Goal: Check status

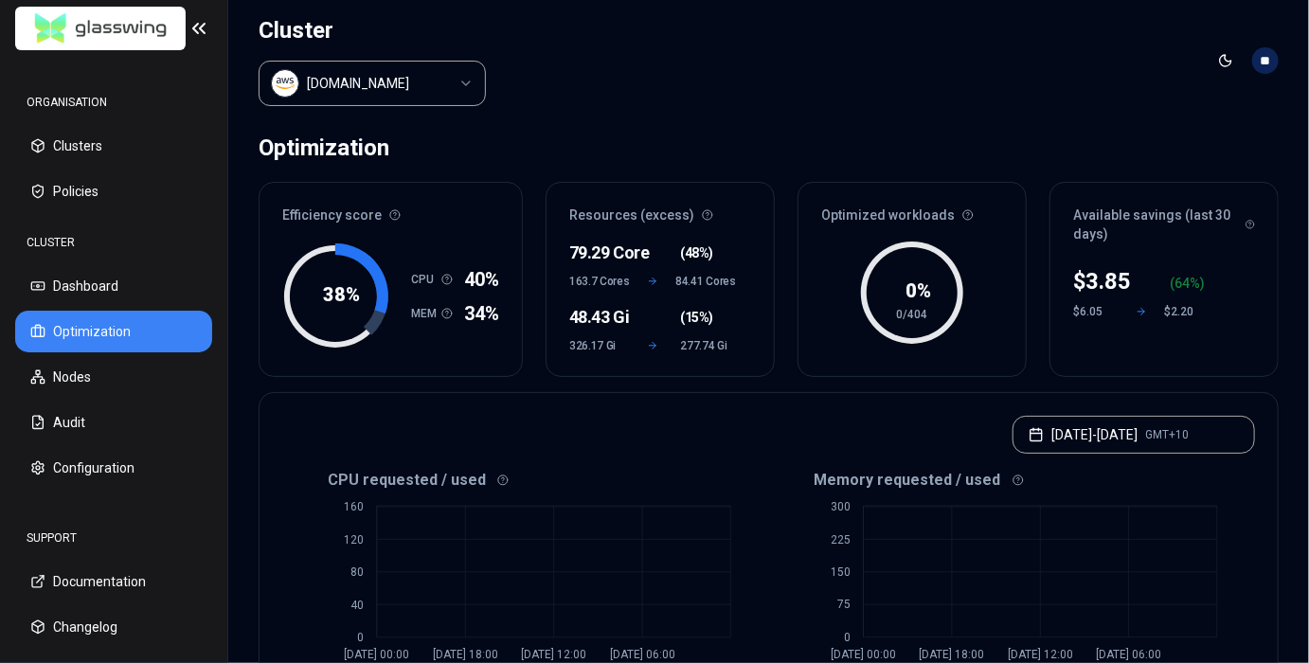
scroll to position [532, 0]
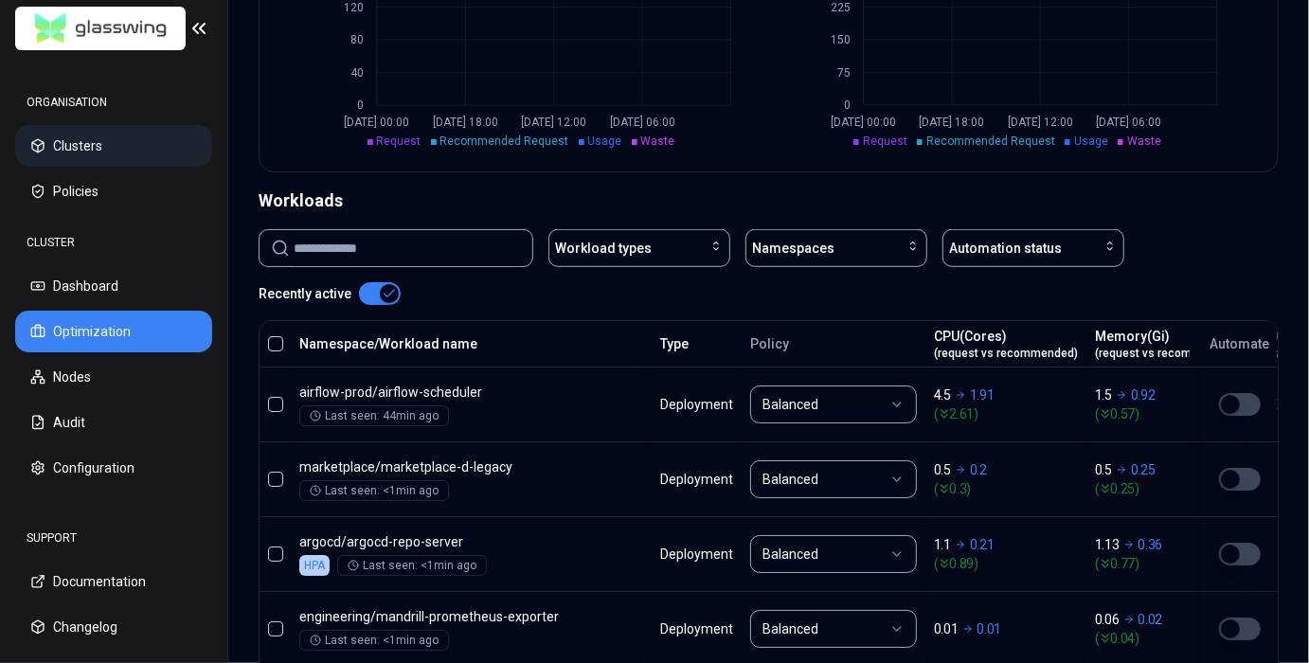
click at [145, 149] on button "Clusters" at bounding box center [113, 146] width 197 height 42
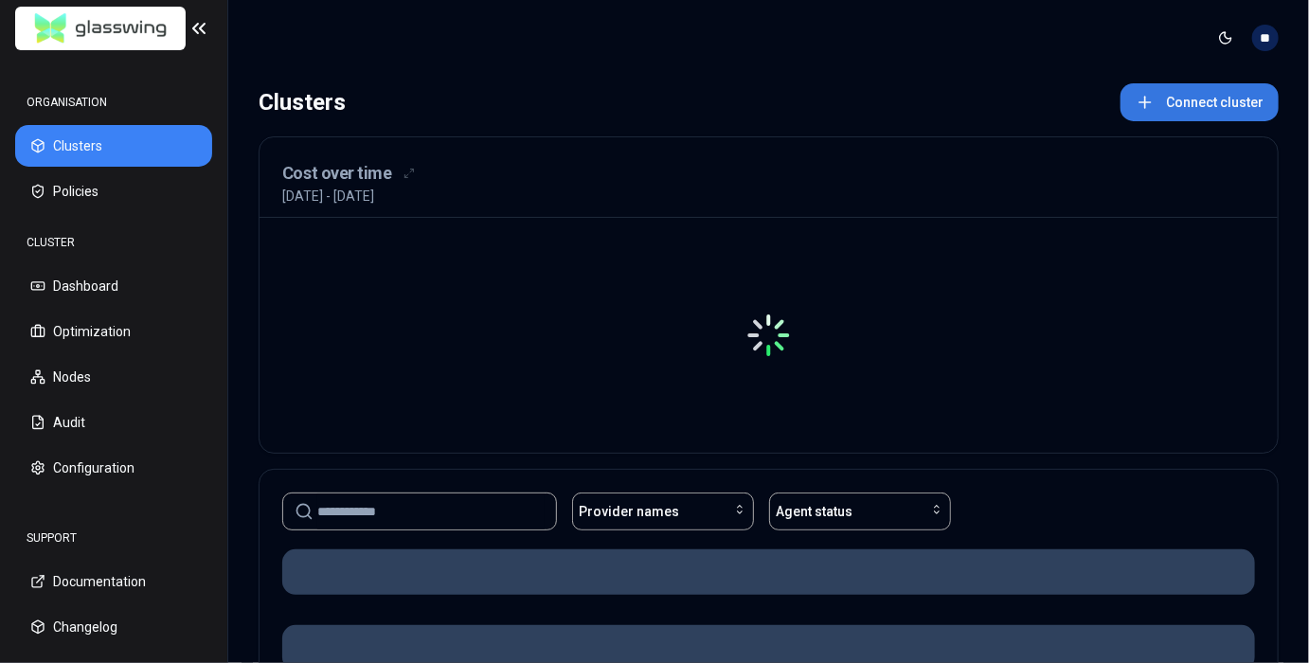
click at [1180, 117] on button "Connect cluster" at bounding box center [1200, 102] width 158 height 38
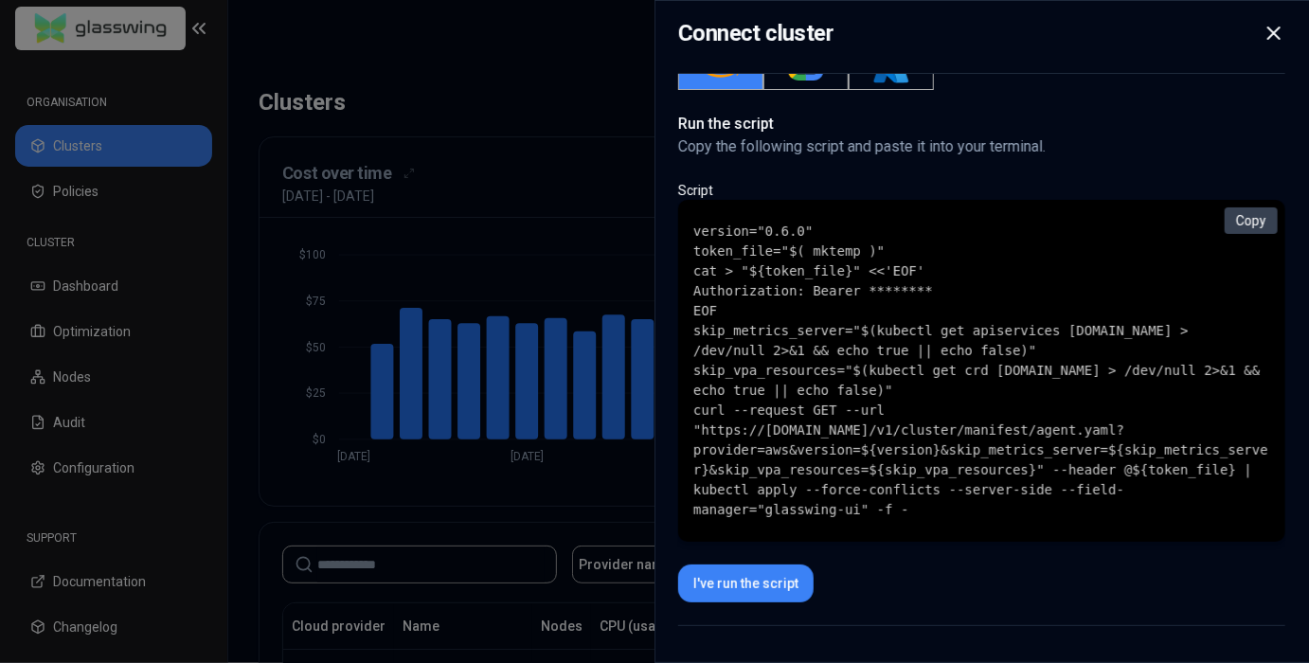
scroll to position [374, 0]
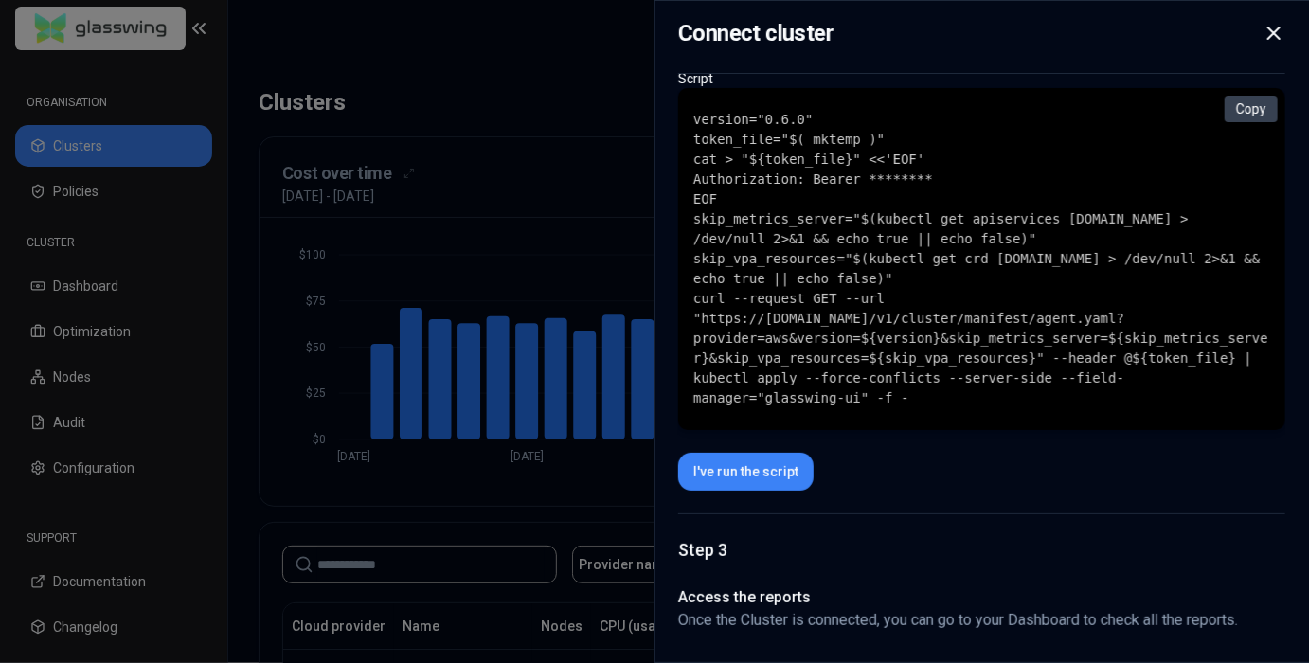
click at [614, 220] on div at bounding box center [654, 331] width 1309 height 663
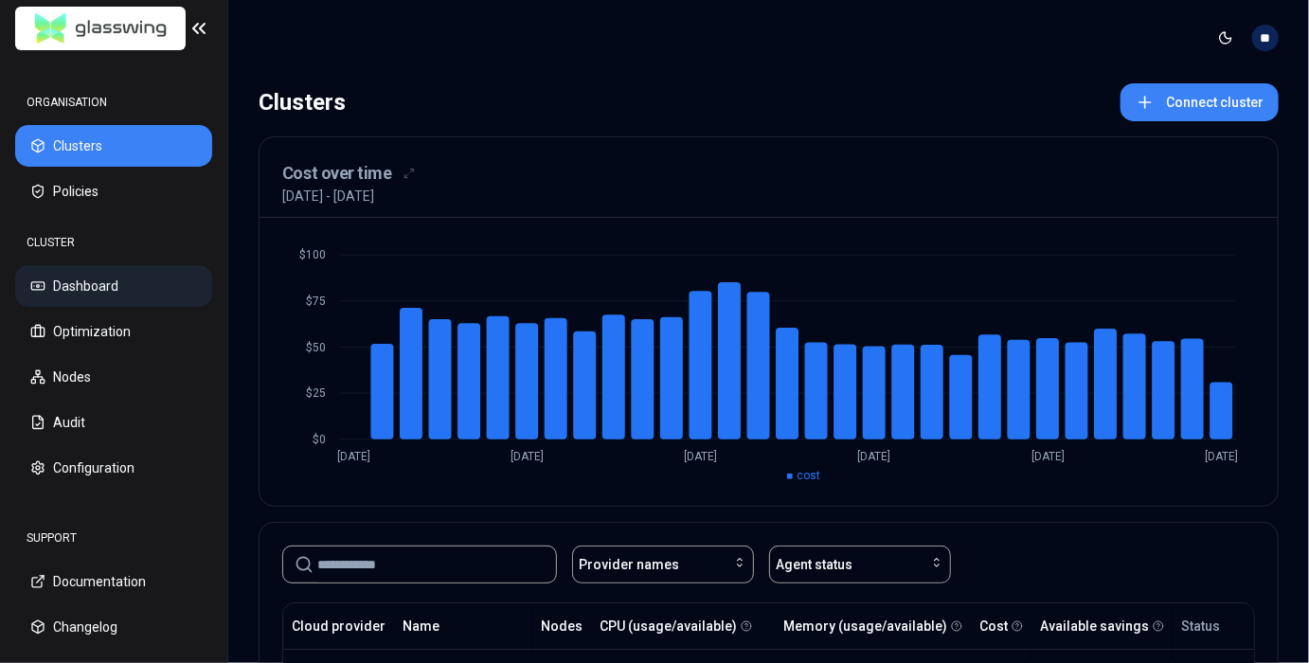
click at [63, 293] on button "Dashboard" at bounding box center [113, 286] width 197 height 42
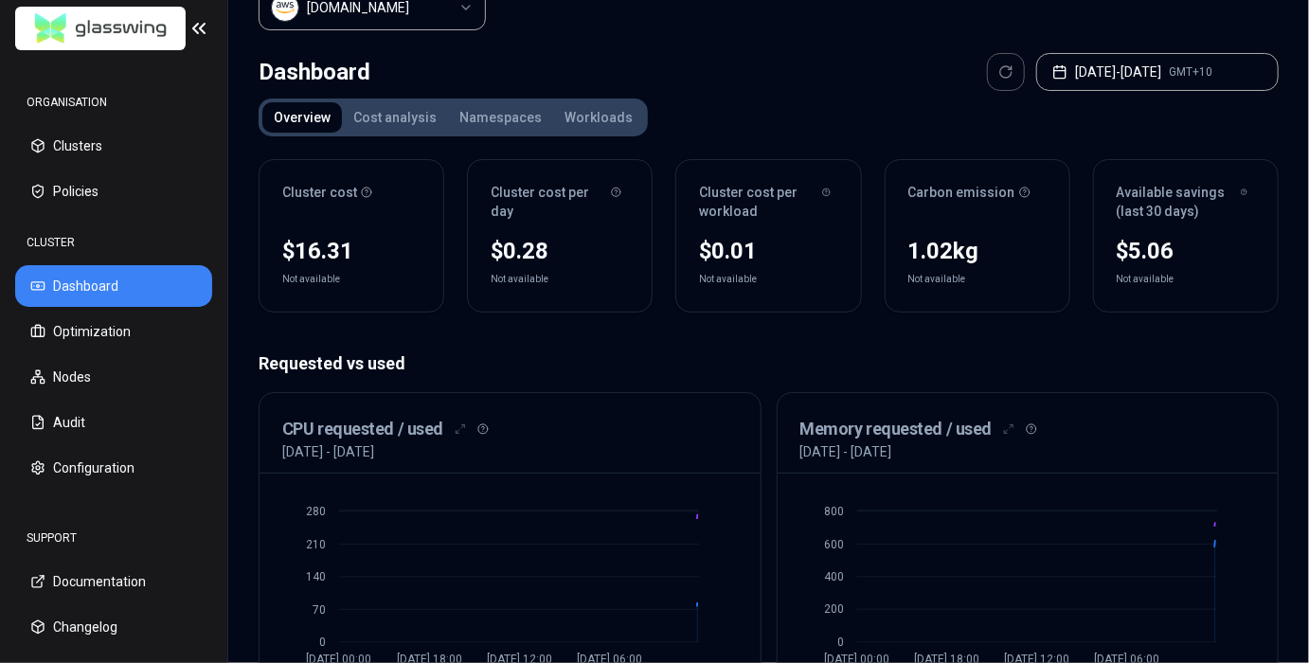
scroll to position [87, 0]
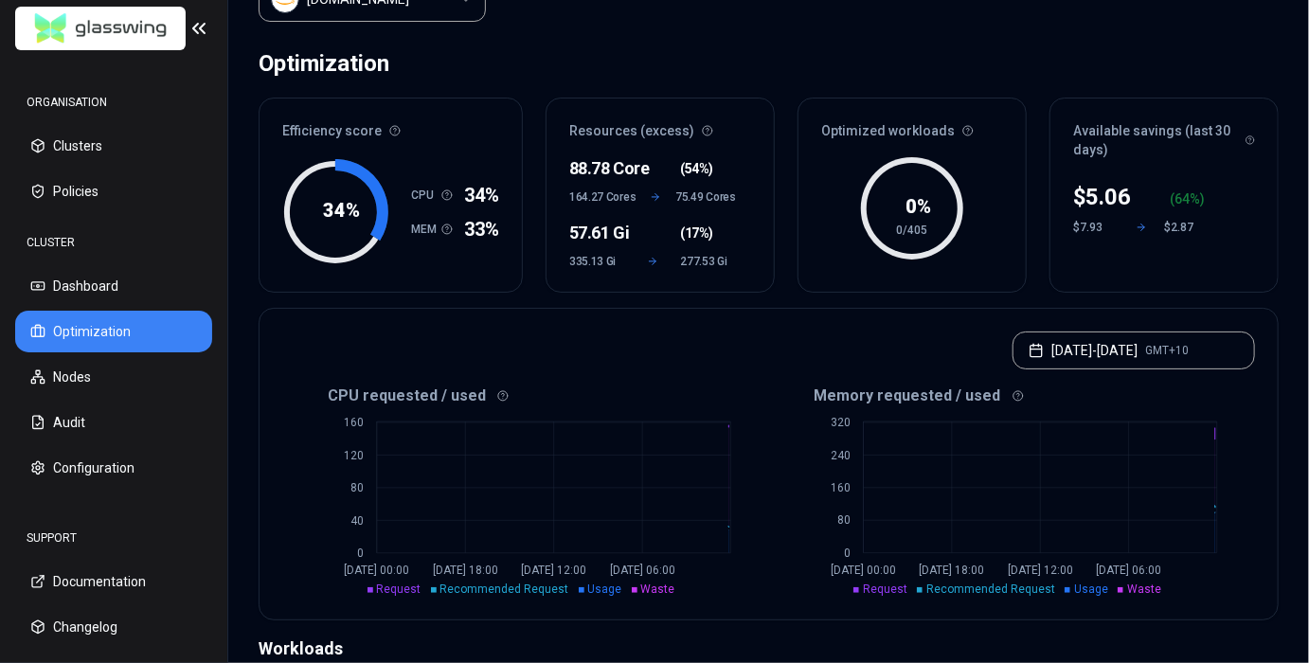
scroll to position [68, 0]
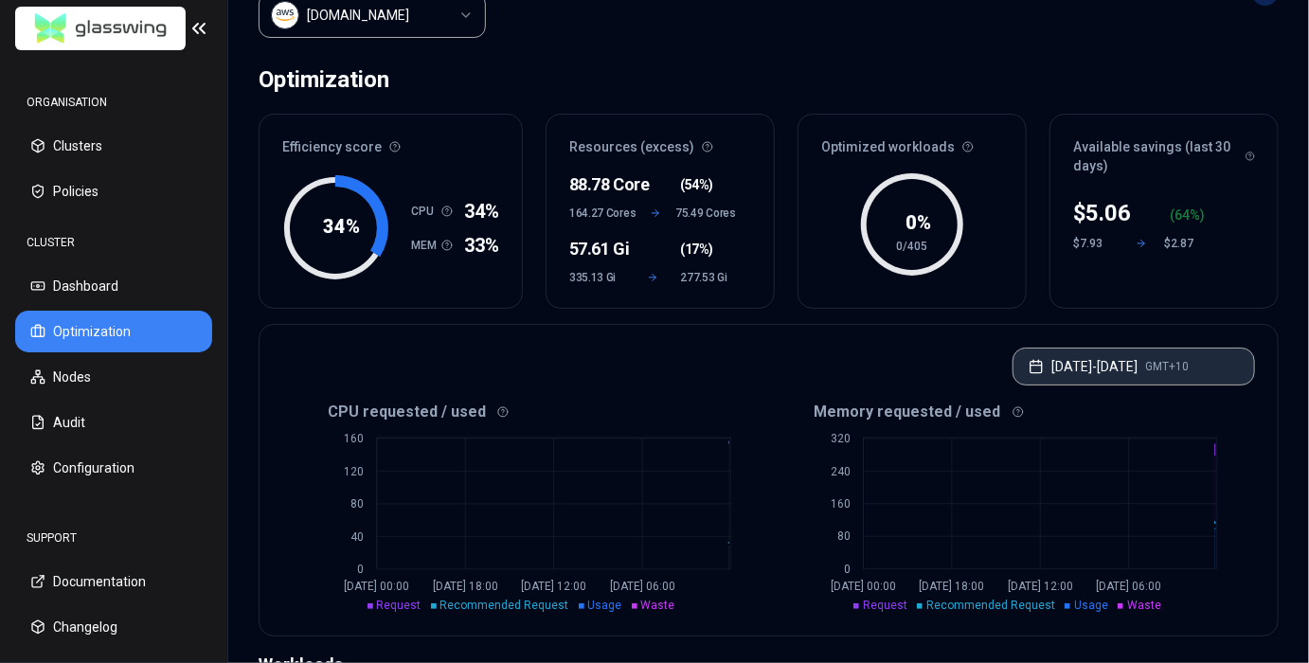
click at [1077, 360] on button "[DATE] - [DATE] GMT+10" at bounding box center [1134, 367] width 243 height 38
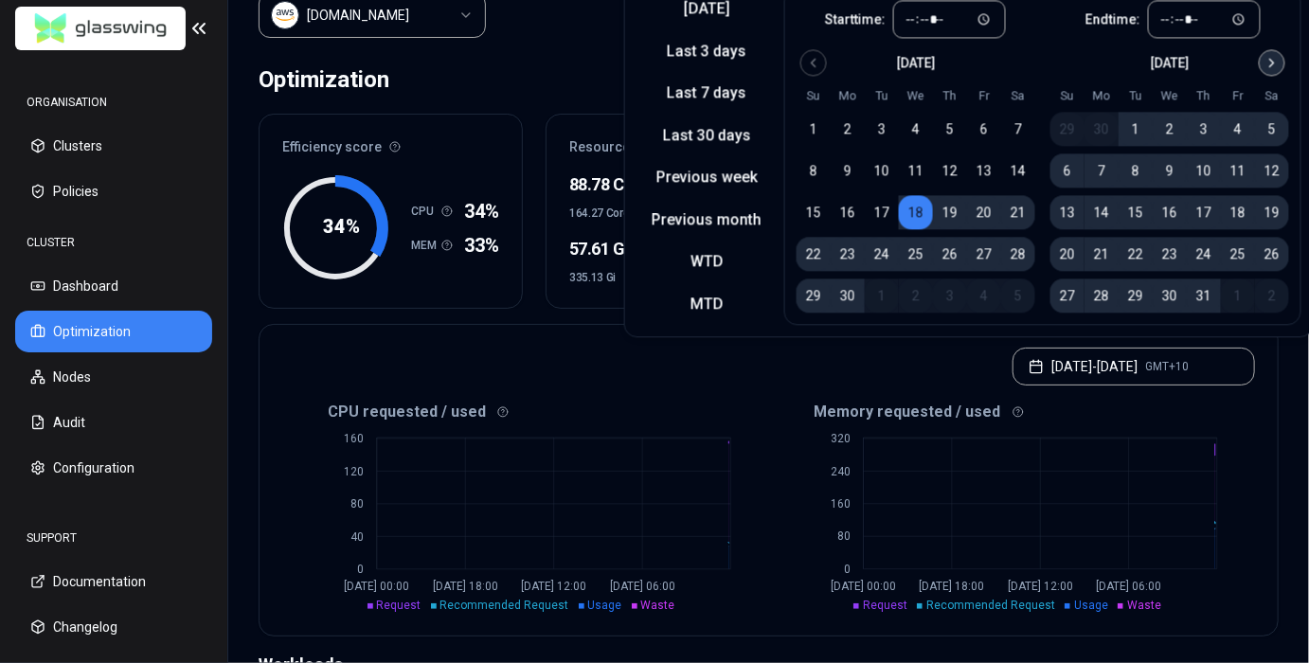
click at [1265, 69] on icon "Go to next month" at bounding box center [1272, 62] width 15 height 15
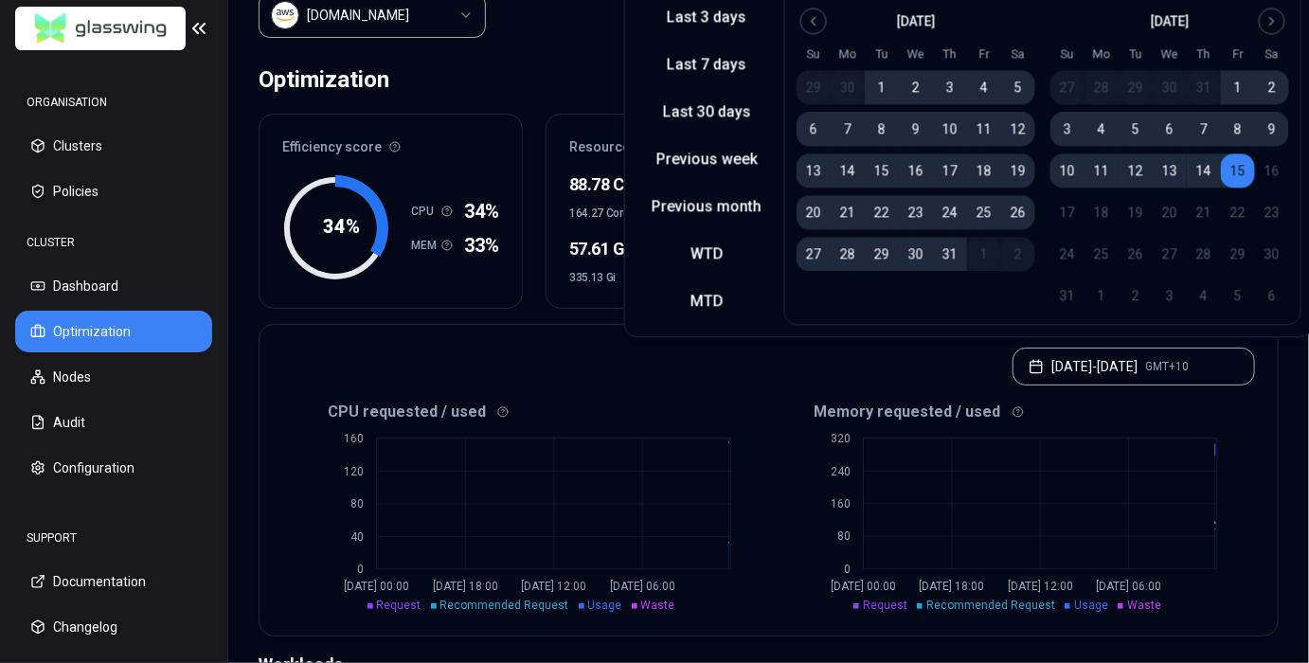
click at [1196, 175] on button "14" at bounding box center [1204, 170] width 34 height 34
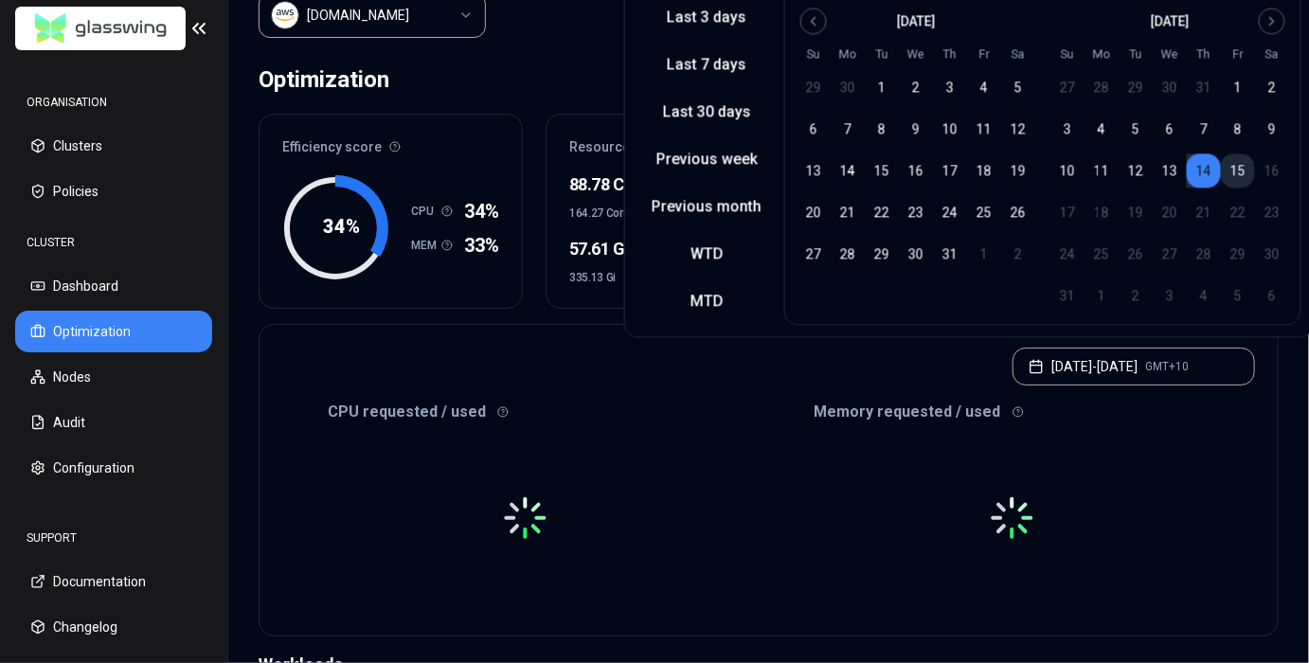
click at [1225, 167] on button "15" at bounding box center [1238, 170] width 34 height 34
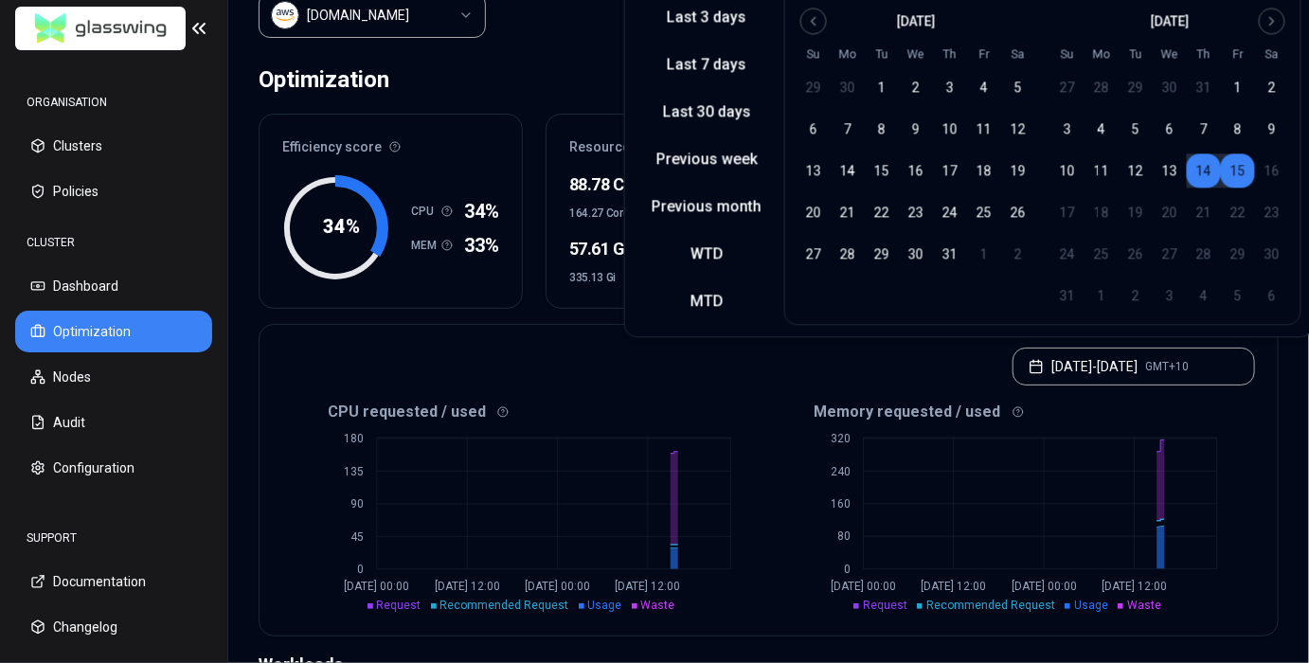
click at [1267, 432] on div "CPU requested / used 0 45 90 135 180 [DATE] 00:00 [DATE] 12:00 [DATE] 00:00 [DA…" at bounding box center [769, 516] width 1018 height 239
